Goal: Transaction & Acquisition: Book appointment/travel/reservation

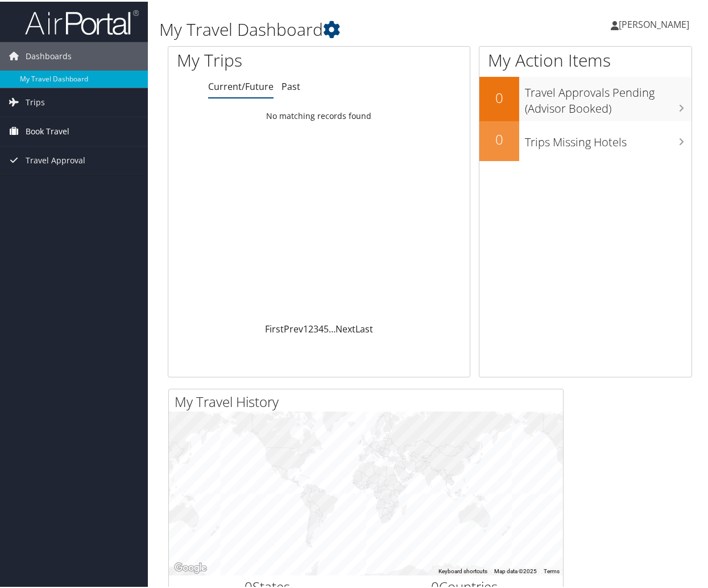
click at [34, 124] on span "Book Travel" at bounding box center [48, 129] width 44 height 28
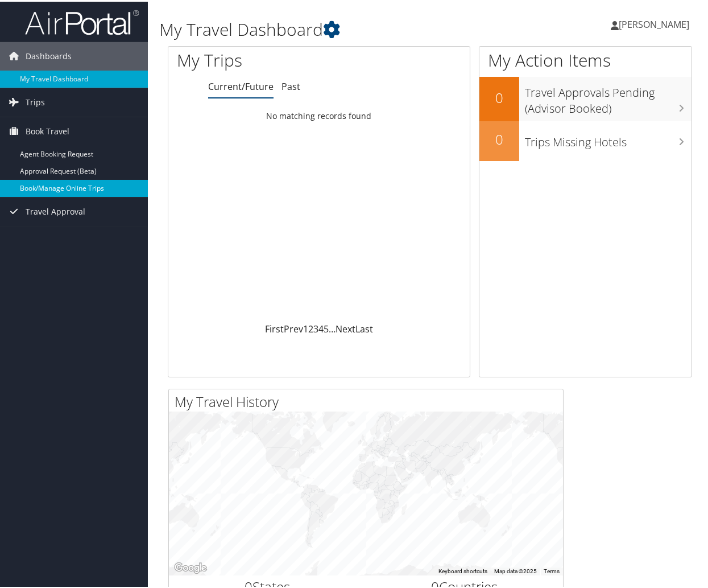
click at [36, 185] on link "Book/Manage Online Trips" at bounding box center [74, 186] width 148 height 17
